Goal: Information Seeking & Learning: Learn about a topic

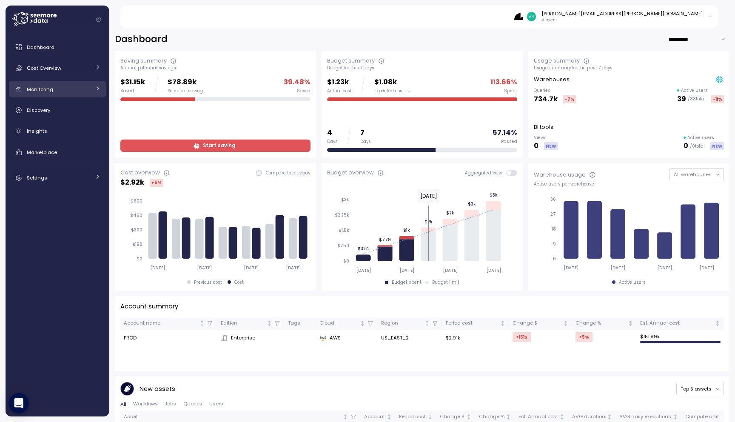
click at [74, 89] on div "Monitoring" at bounding box center [59, 89] width 64 height 9
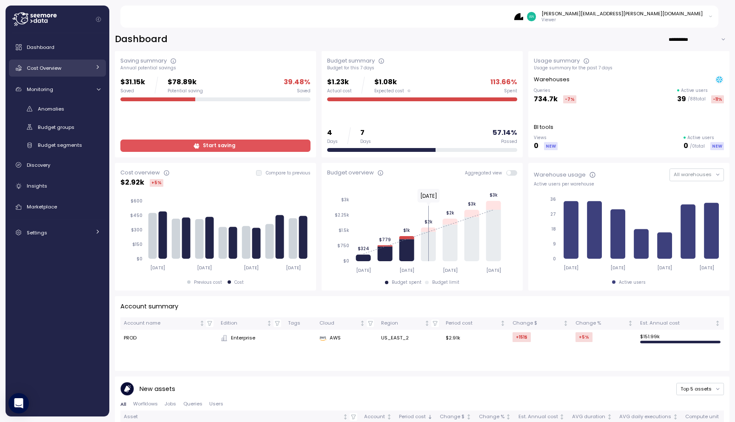
click at [67, 66] on div "Cost Overview" at bounding box center [59, 68] width 64 height 9
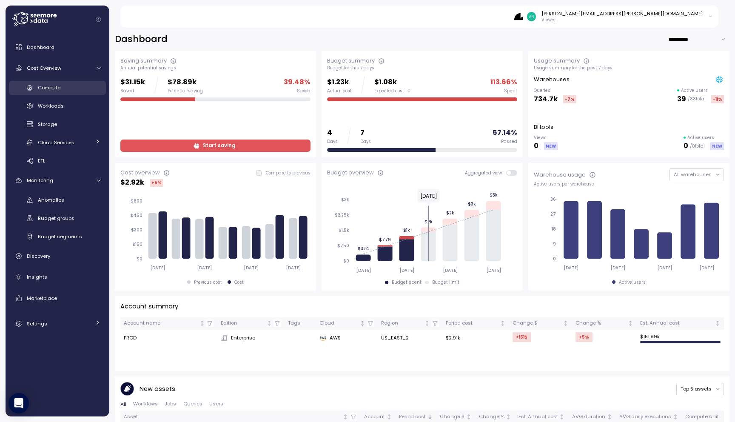
click at [59, 88] on span "Compute" at bounding box center [49, 87] width 23 height 7
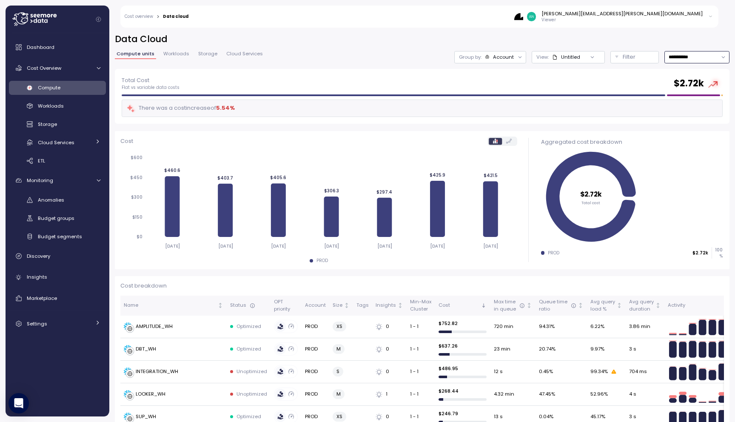
click at [710, 60] on input "**********" at bounding box center [697, 57] width 65 height 12
click at [695, 106] on div "Last 14 days" at bounding box center [694, 107] width 30 height 7
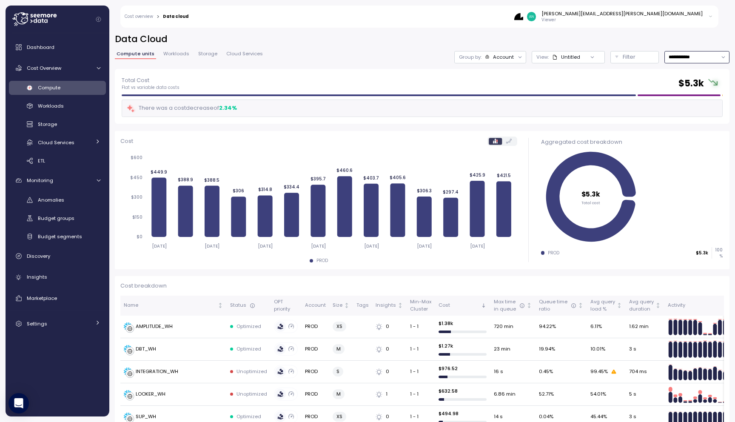
click at [704, 60] on input "**********" at bounding box center [697, 57] width 65 height 12
click at [693, 126] on div "Last 6 months" at bounding box center [696, 129] width 62 height 11
type input "**********"
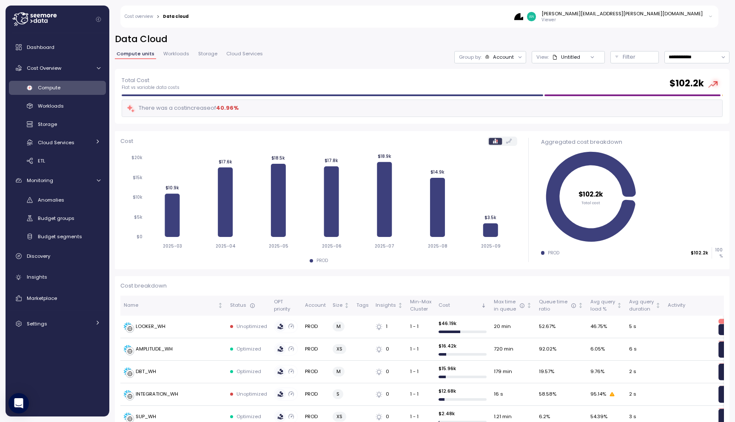
click at [170, 56] on span "Workloads" at bounding box center [176, 53] width 26 height 5
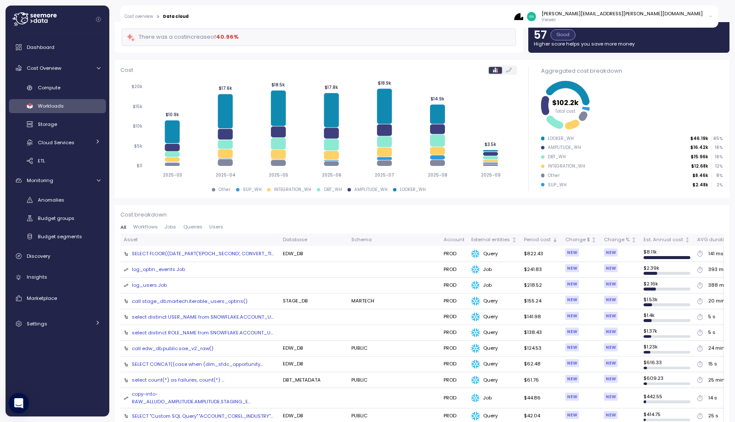
scroll to position [76, 0]
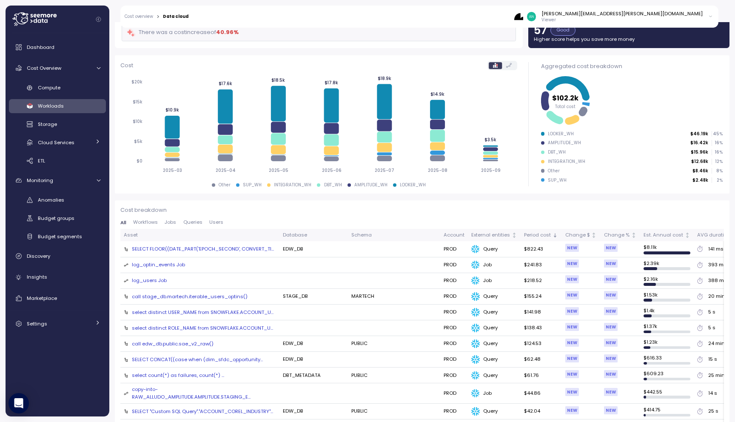
click at [220, 248] on div "SELECT FLOOR((DATE_PART('EPOCH_SECOND', CONVERT_TI..." at bounding box center [203, 248] width 142 height 7
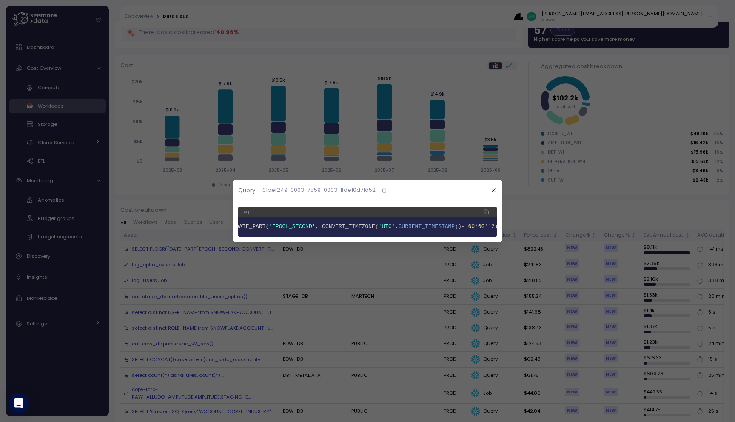
scroll to position [0, 0]
click at [492, 191] on icon "button" at bounding box center [494, 191] width 6 height 6
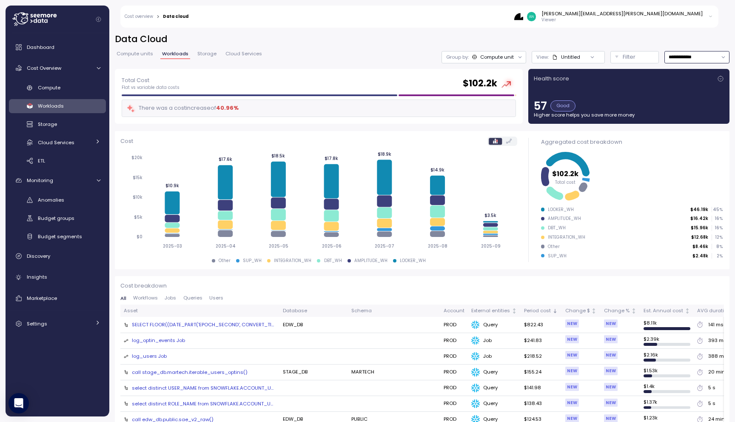
click at [689, 54] on input "**********" at bounding box center [697, 57] width 65 height 12
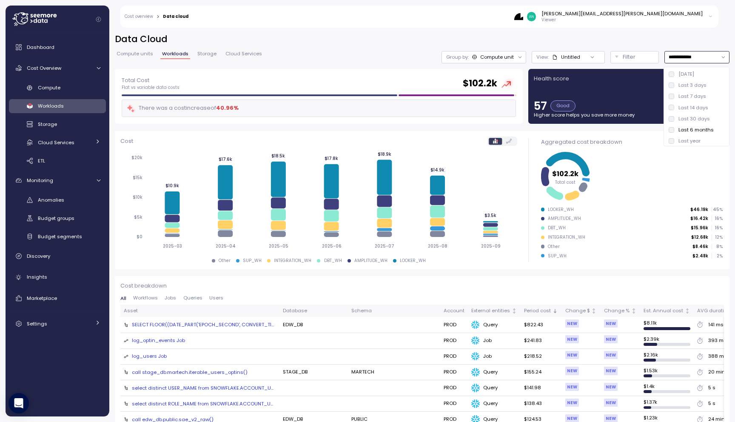
click at [695, 105] on div "Last 14 days" at bounding box center [694, 107] width 30 height 7
type input "**********"
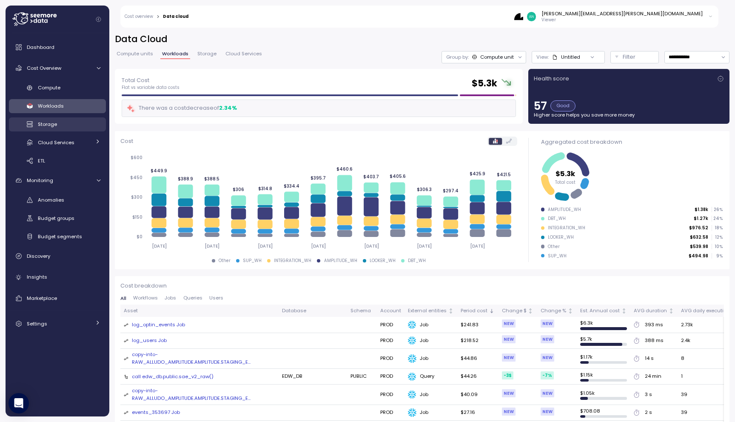
click at [47, 125] on span "Storage" at bounding box center [47, 124] width 19 height 7
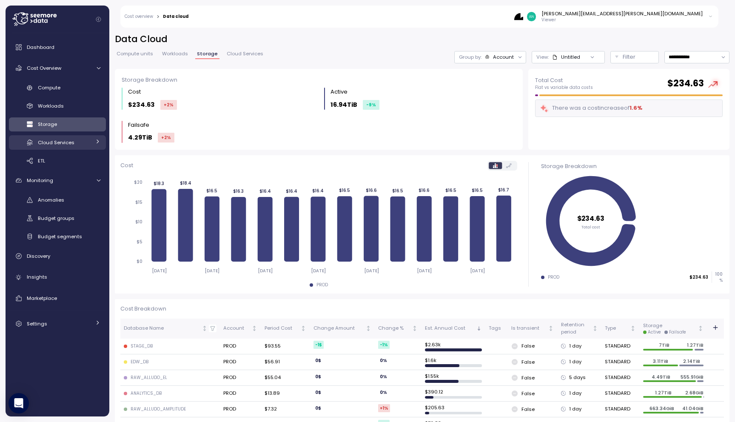
click at [73, 147] on link "Cloud Services" at bounding box center [57, 142] width 97 height 14
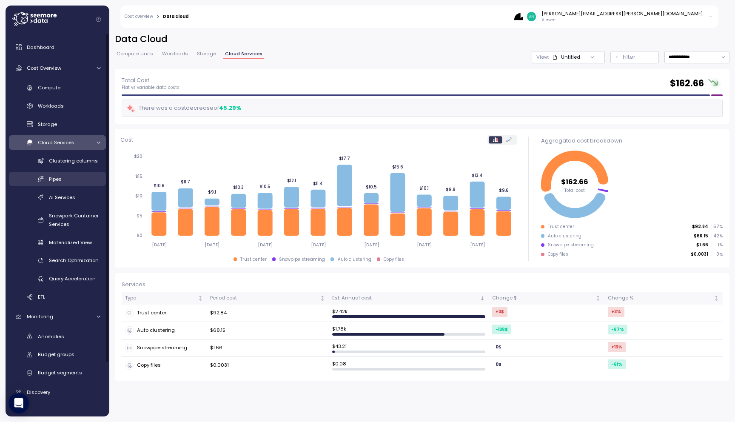
click at [79, 174] on link "Pipes" at bounding box center [57, 179] width 97 height 14
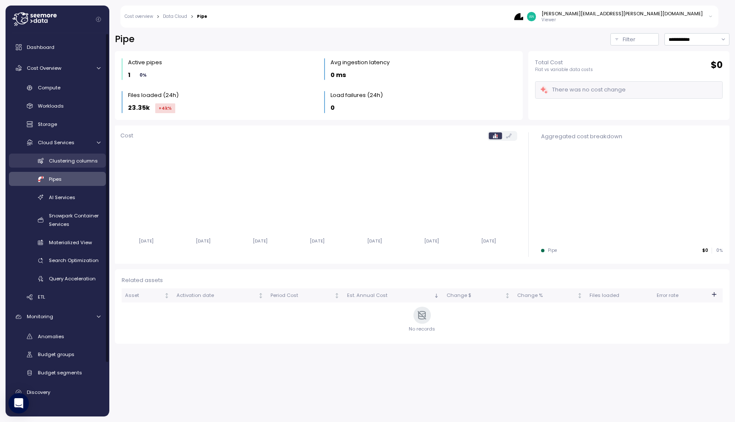
click at [71, 163] on span "Clustering columns" at bounding box center [73, 160] width 49 height 7
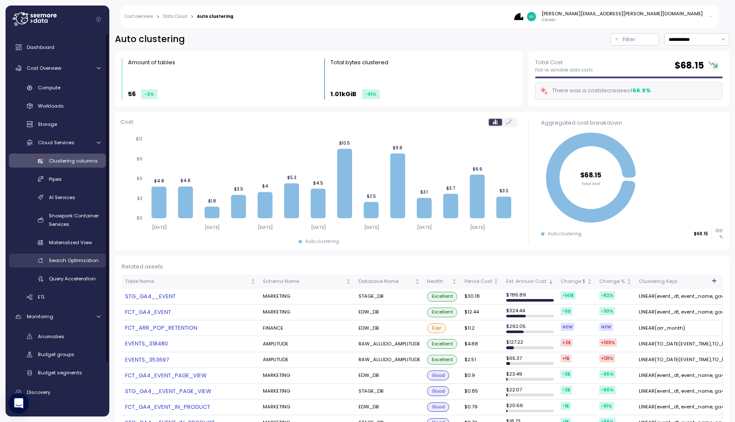
click at [70, 261] on span "Search Optimization" at bounding box center [74, 260] width 50 height 7
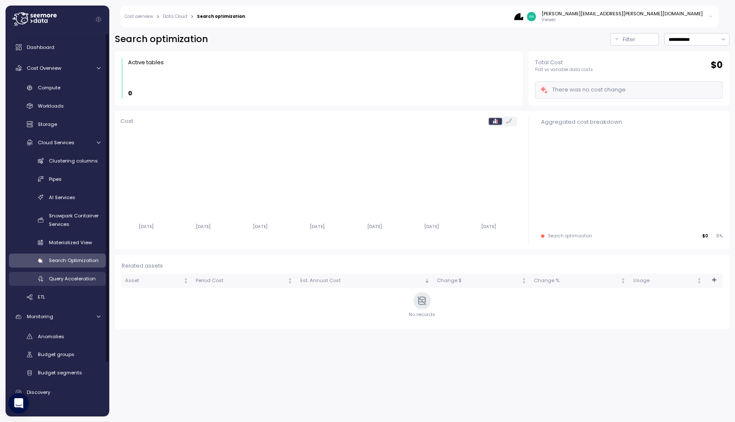
click at [70, 283] on div "Query Acceleration" at bounding box center [74, 278] width 51 height 9
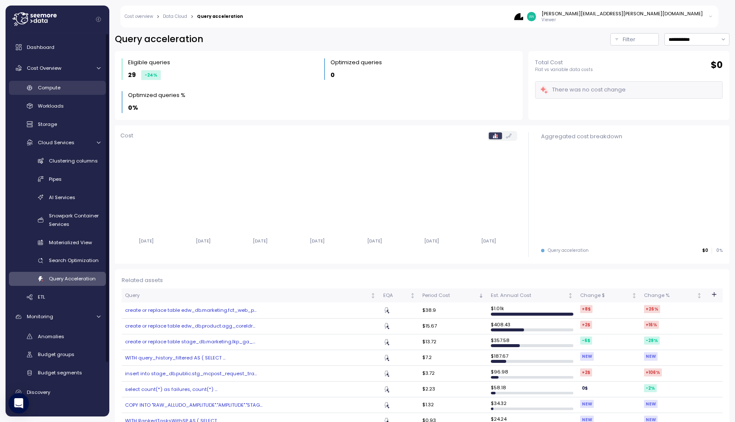
click at [58, 88] on span "Compute" at bounding box center [49, 87] width 23 height 7
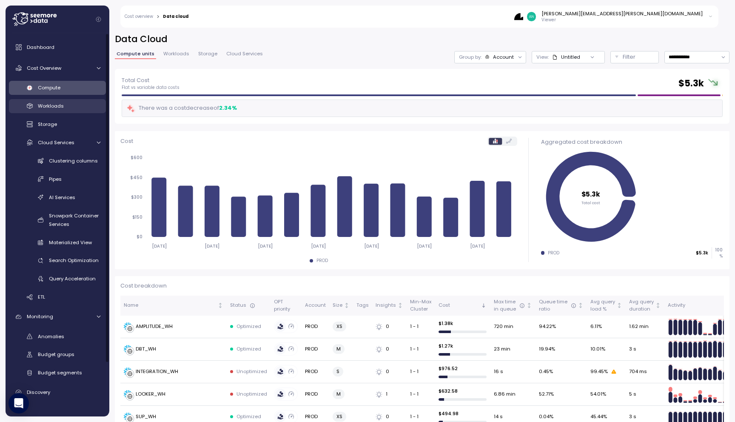
click at [56, 104] on span "Workloads" at bounding box center [51, 106] width 26 height 7
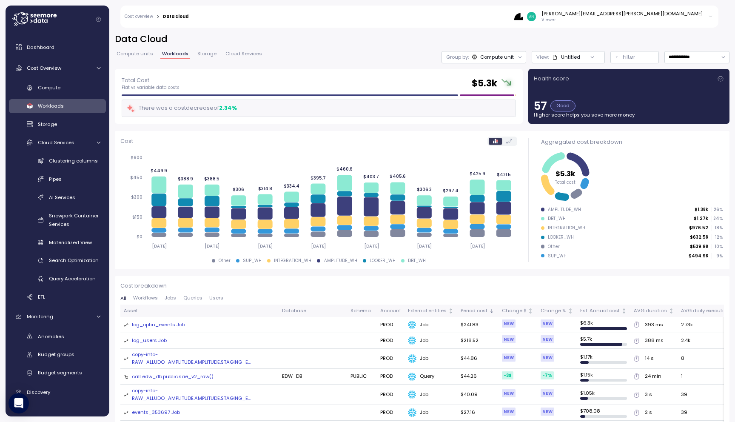
click at [147, 296] on span "Workflows" at bounding box center [145, 298] width 25 height 5
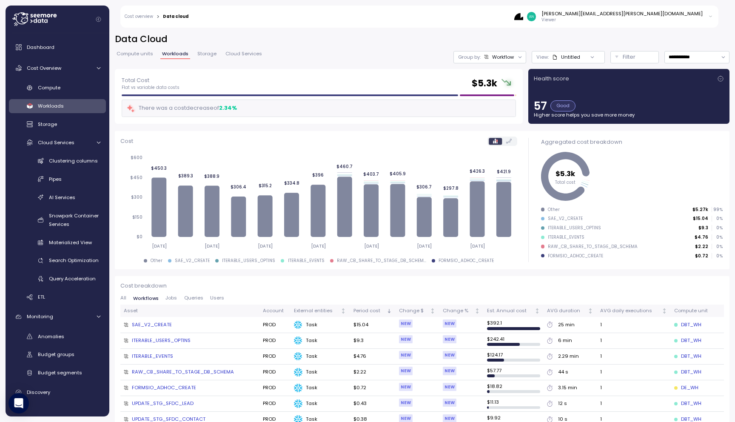
click at [189, 299] on span "Queries" at bounding box center [193, 298] width 19 height 5
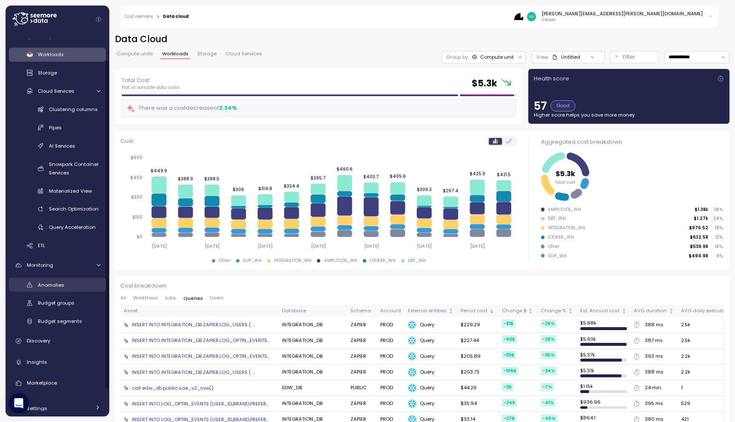
scroll to position [61, 0]
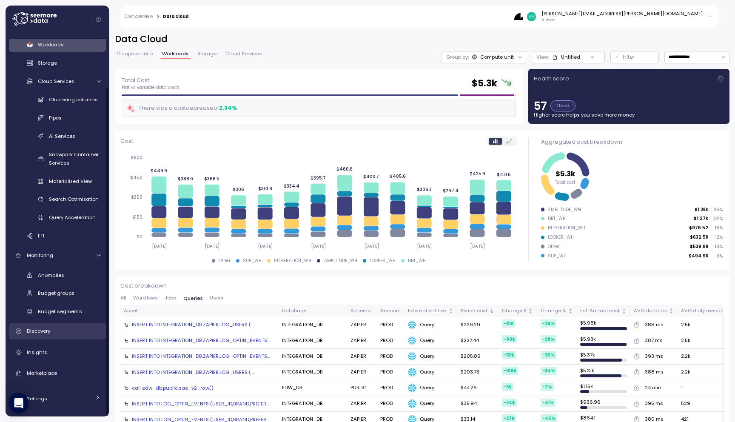
click at [60, 326] on link "Discovery" at bounding box center [57, 331] width 97 height 17
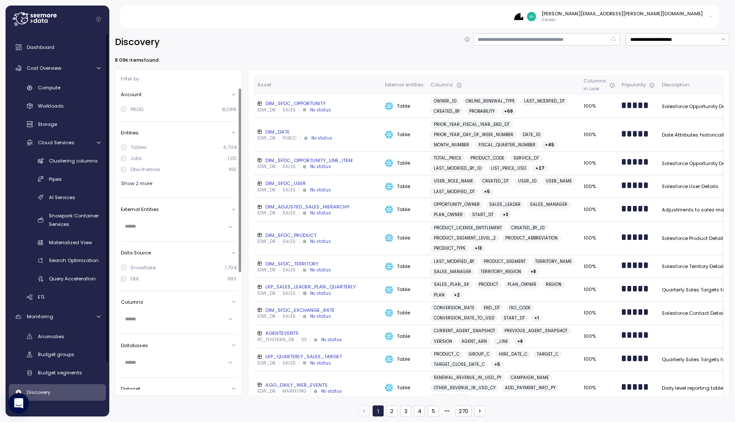
click at [200, 43] on div "**********" at bounding box center [422, 42] width 615 height 18
click at [101, 19] on icon "Collapse navigation" at bounding box center [99, 20] width 6 height 6
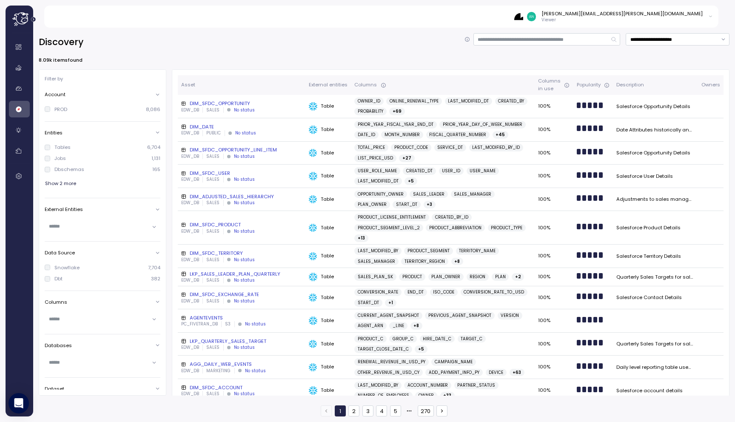
click at [34, 18] on icon "Expand navigation" at bounding box center [33, 19] width 5 height 5
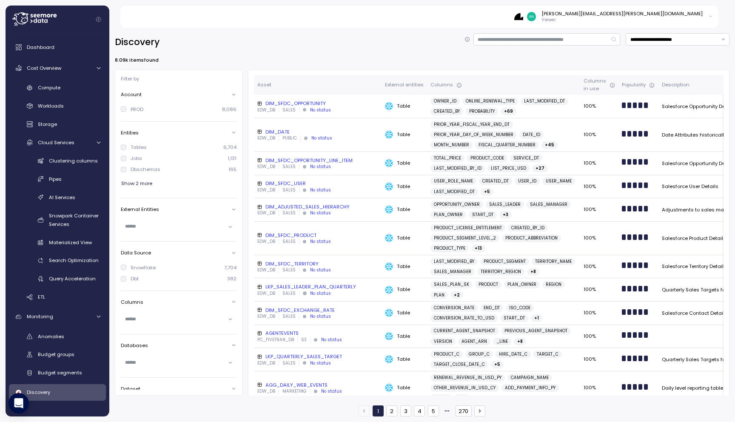
click at [43, 20] on icon at bounding box center [43, 21] width 2 height 4
click at [40, 52] on link "Dashboard" at bounding box center [57, 47] width 97 height 17
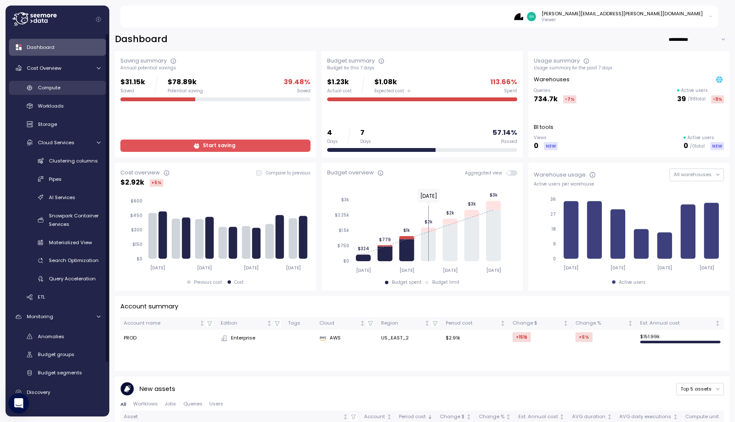
click at [54, 83] on link "Compute" at bounding box center [57, 88] width 97 height 14
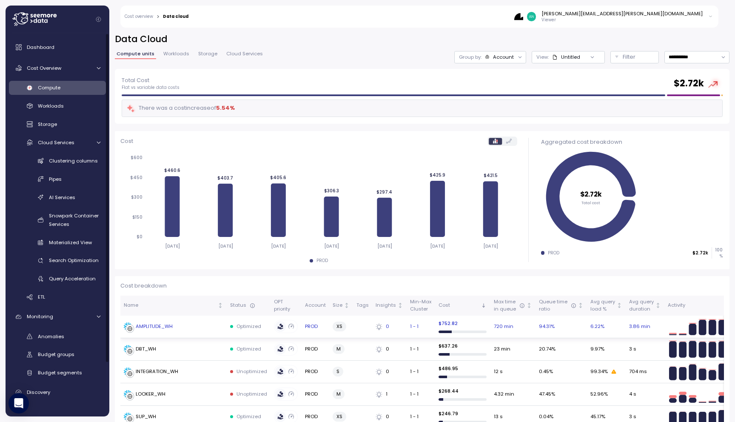
click at [173, 325] on div "AMPLITUDE_WH" at bounding box center [174, 326] width 100 height 9
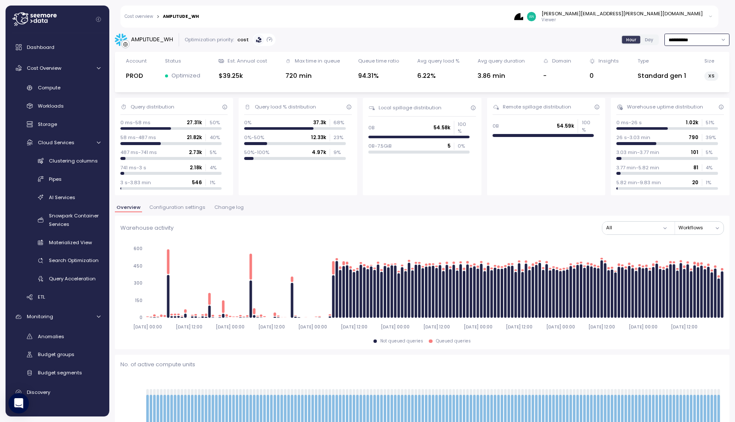
click at [711, 38] on input "**********" at bounding box center [697, 40] width 65 height 12
click at [688, 91] on div "Last 14 days" at bounding box center [694, 90] width 30 height 7
type input "**********"
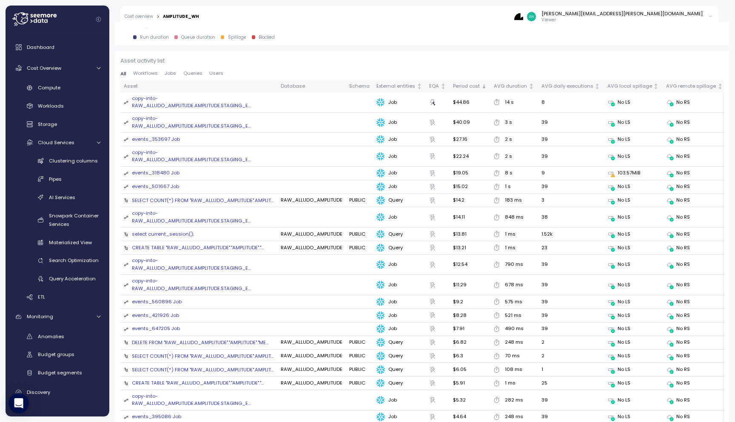
scroll to position [882, 0]
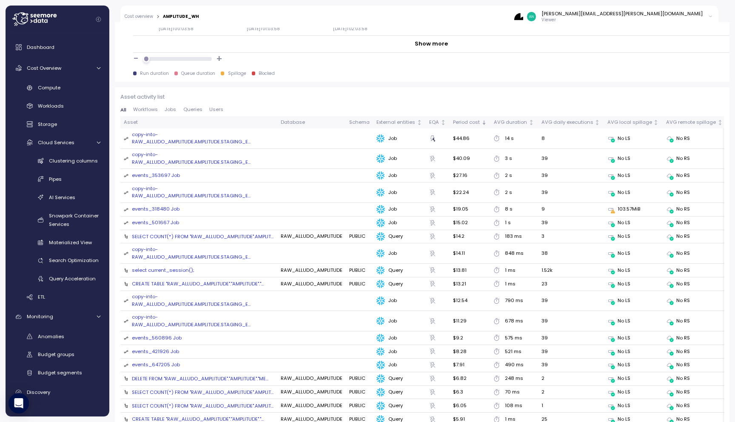
click at [235, 233] on div "SELECT COUNT(*) FROM "RAW_ALLUDO_AMPLITUDE".AMPLIT..." at bounding box center [203, 236] width 142 height 7
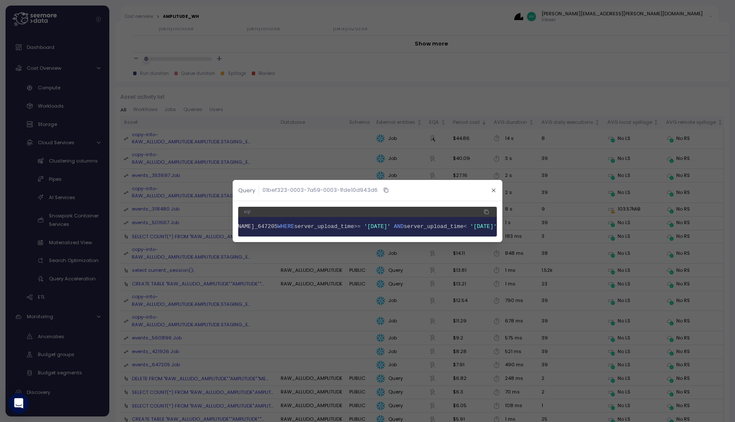
scroll to position [0, 233]
click at [496, 188] on icon "button" at bounding box center [494, 191] width 6 height 6
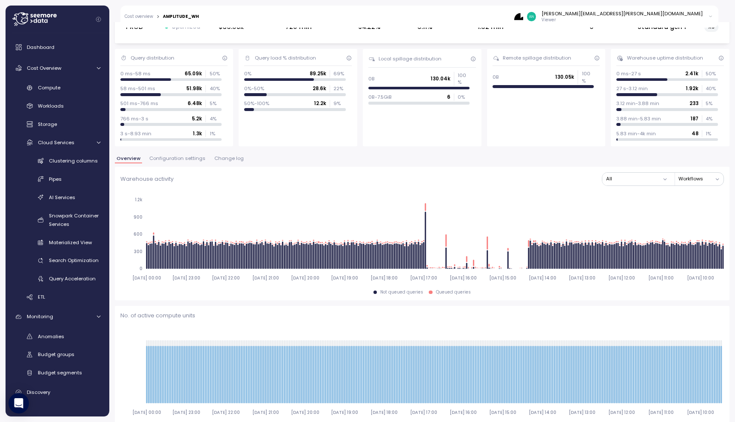
scroll to position [0, 0]
